Goal: Information Seeking & Learning: Learn about a topic

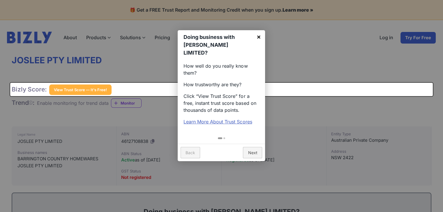
click at [260, 36] on link "×" at bounding box center [258, 36] width 13 height 13
